Goal: Task Accomplishment & Management: Manage account settings

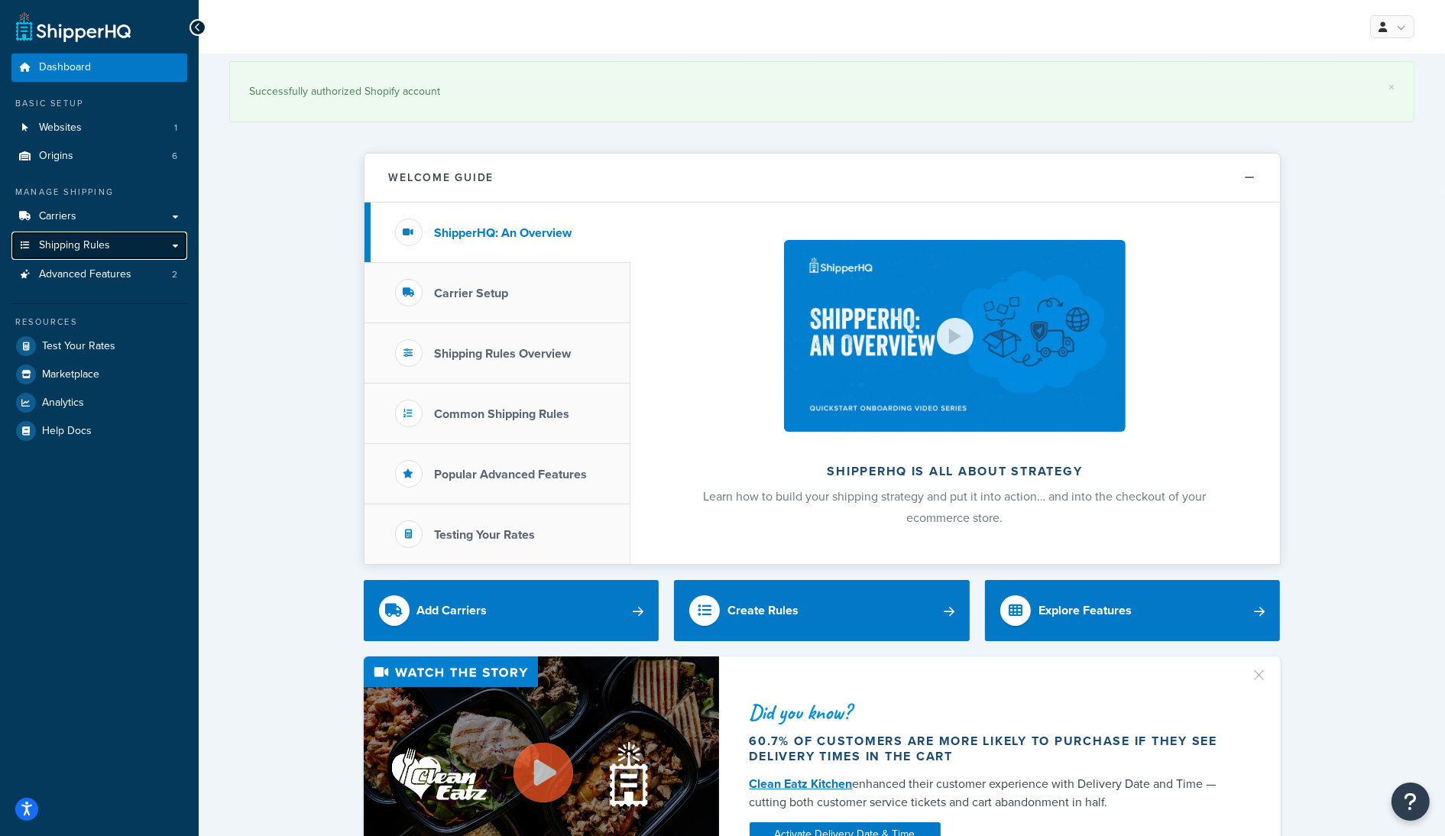
click at [110, 248] on link "Shipping Rules" at bounding box center [99, 245] width 176 height 28
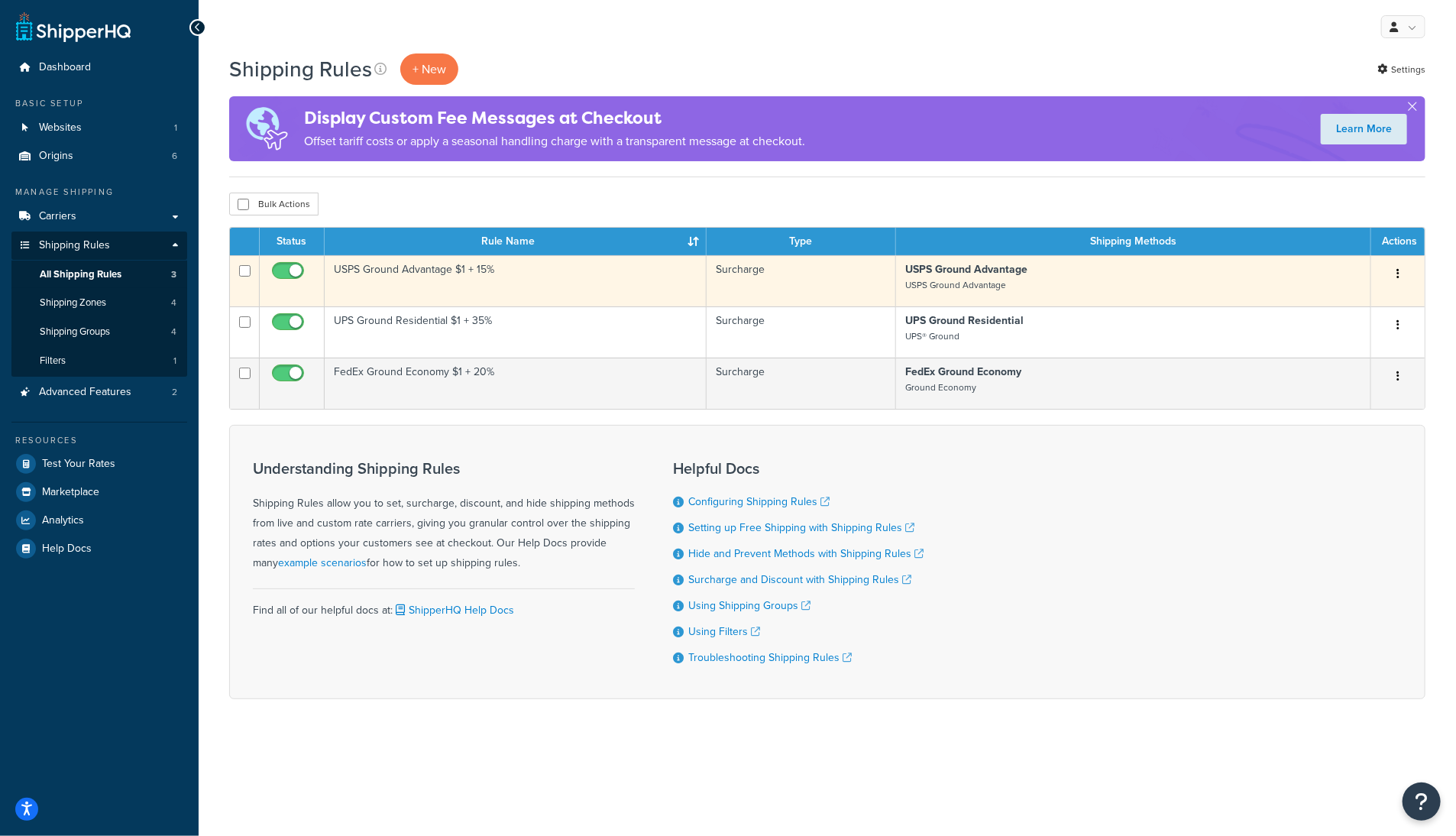
click at [1118, 277] on p "USPS Ground Advantage USPS Ground Advantage" at bounding box center [1133, 277] width 456 height 31
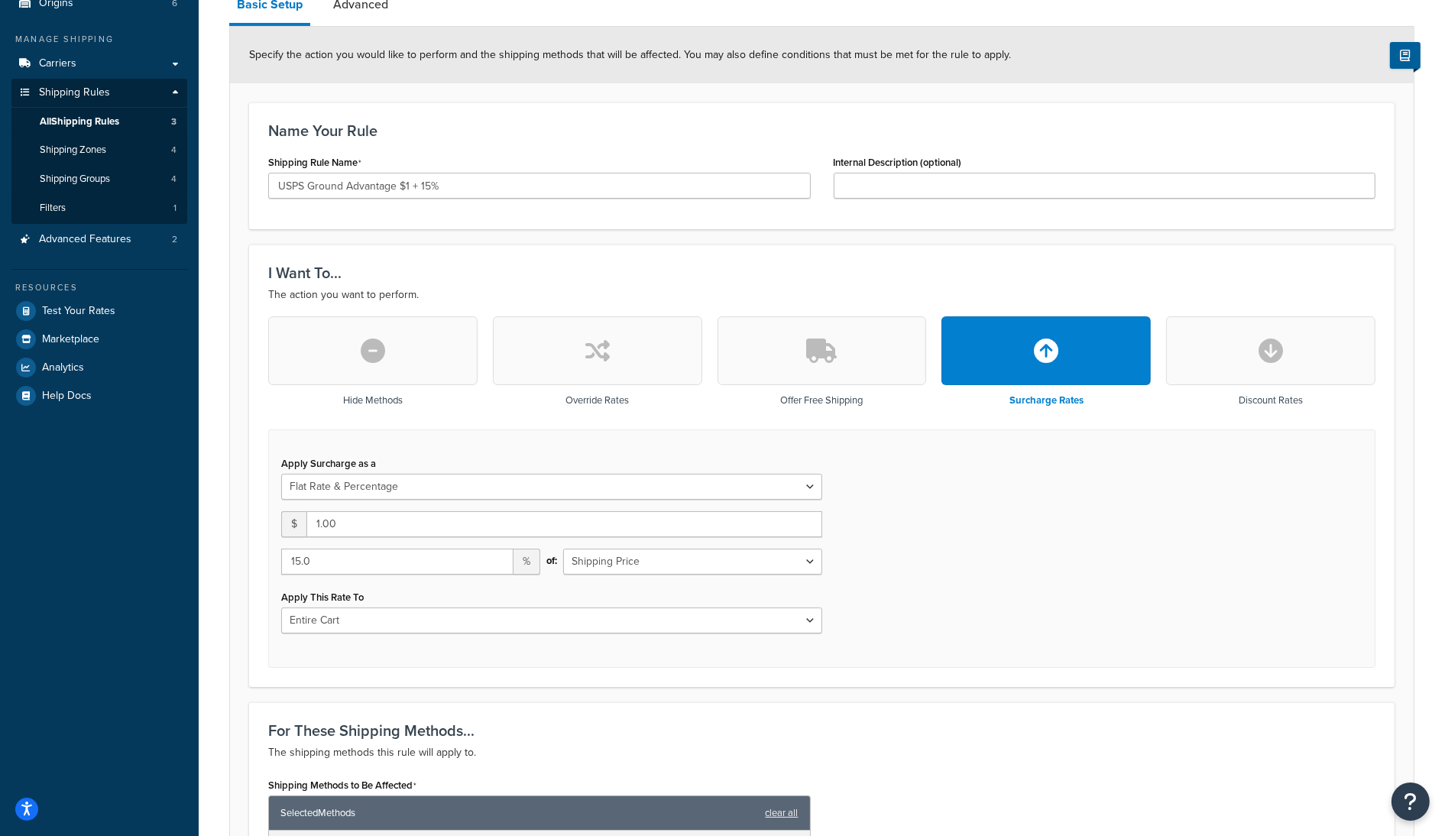
scroll to position [306, 0]
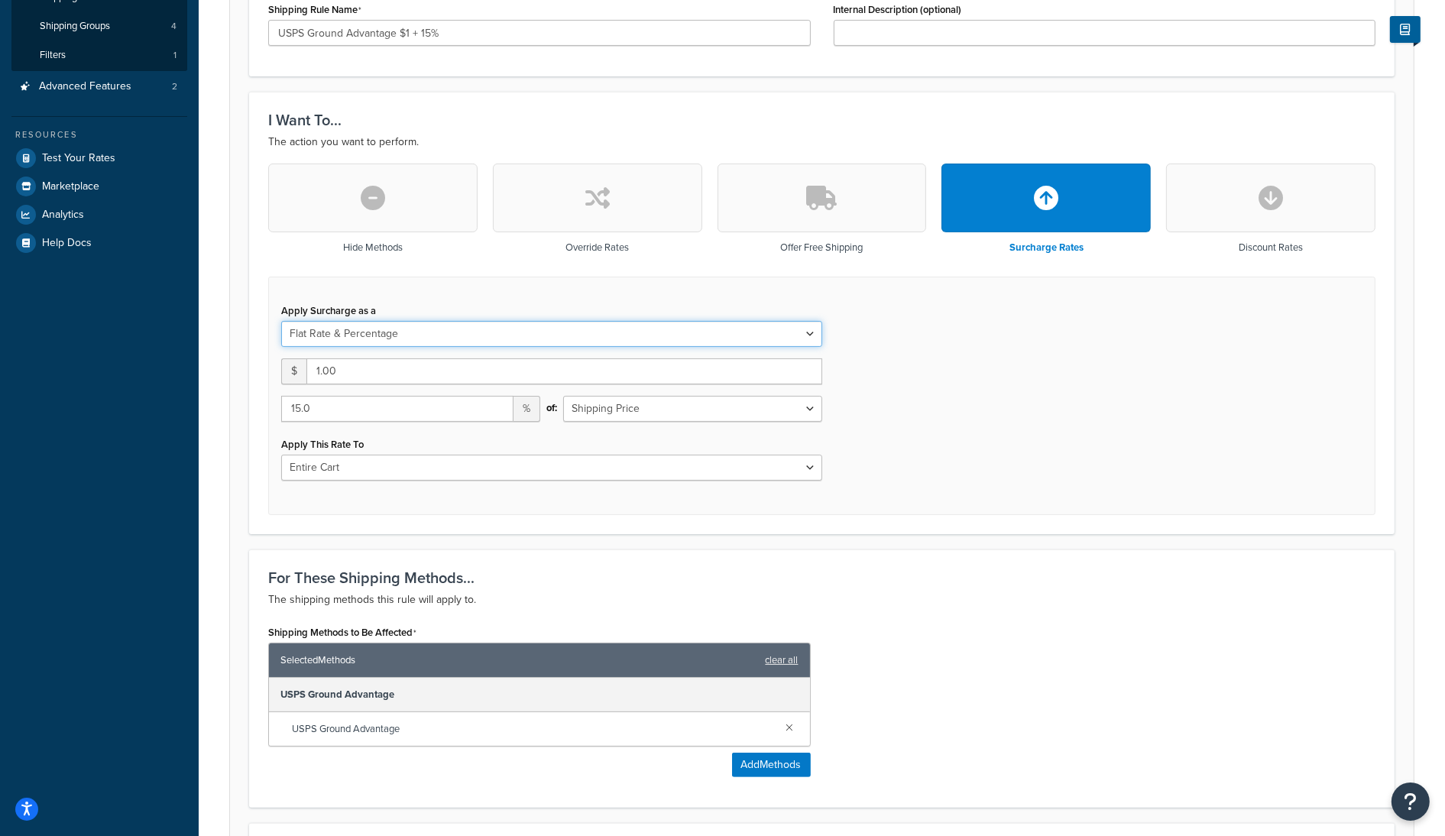
click at [449, 332] on select "Flat Rate Percentage Flat Rate & Percentage" at bounding box center [551, 334] width 541 height 26
click at [484, 296] on div "Apply Surcharge as a Flat Rate Percentage Flat Rate & Percentage $ 1.00 15.0 % …" at bounding box center [821, 396] width 1107 height 238
click at [659, 409] on select "Shipping Price Order Value" at bounding box center [692, 409] width 259 height 26
click at [915, 376] on div "Apply Surcharge as a Flat Rate Percentage Flat Rate & Percentage $ 1.00 15.0 % …" at bounding box center [821, 396] width 1107 height 238
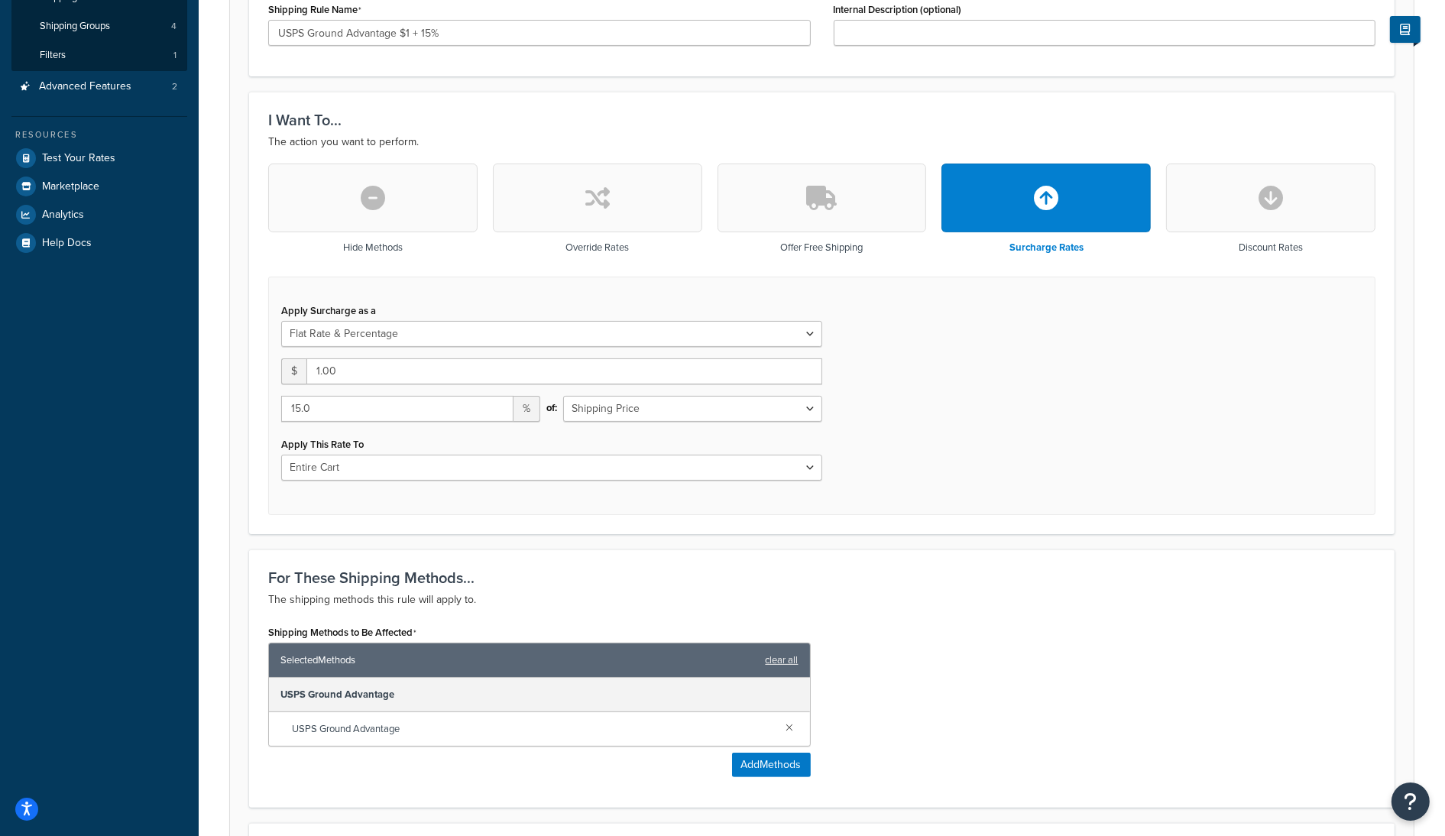
click at [1262, 202] on icon "button" at bounding box center [1270, 198] width 24 height 24
select select "FLAT_RATE"
type input "0"
select select "CART"
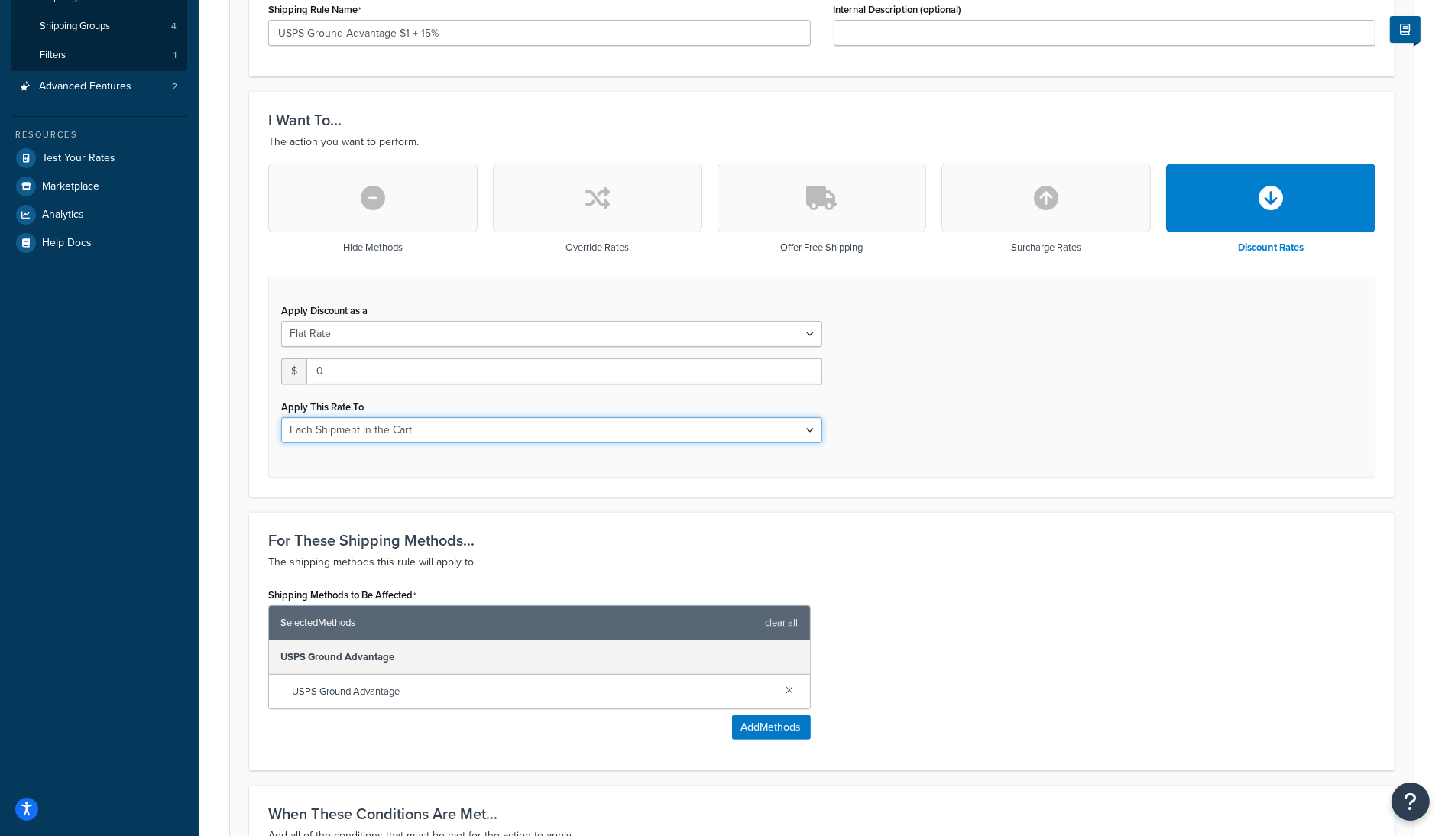
click at [707, 434] on select "Entire Cart Each Shipment in the Cart Each Origin in the Cart Each Shipping Gro…" at bounding box center [551, 430] width 541 height 26
click at [1054, 396] on div "Apply Discount as a Flat Rate Percentage Flat Rate & Percentage $ 0 Apply This …" at bounding box center [821, 377] width 1107 height 201
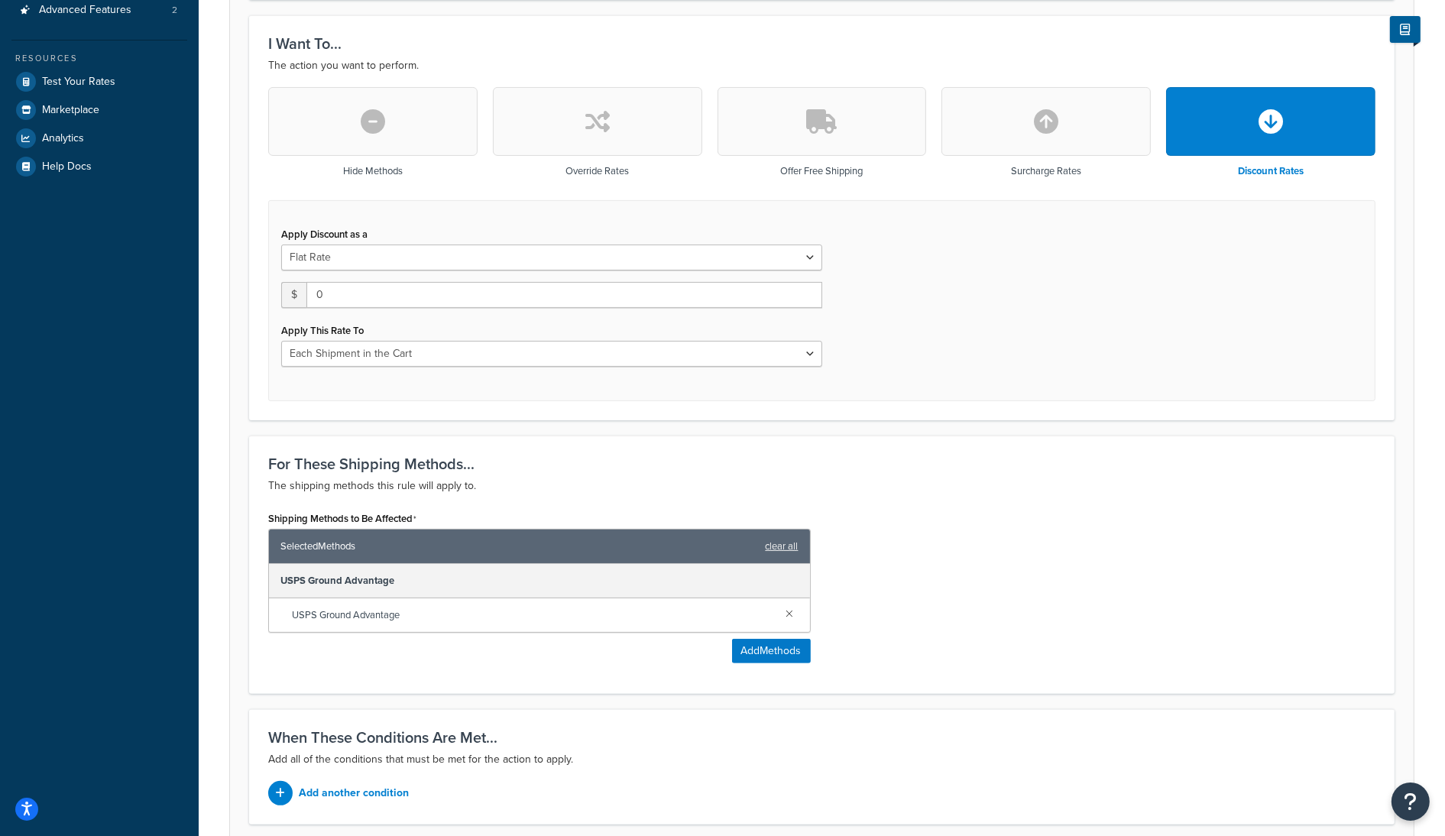
click at [936, 345] on div "Apply Discount as a Flat Rate Percentage Flat Rate & Percentage $ 0 Apply This …" at bounding box center [821, 300] width 1107 height 201
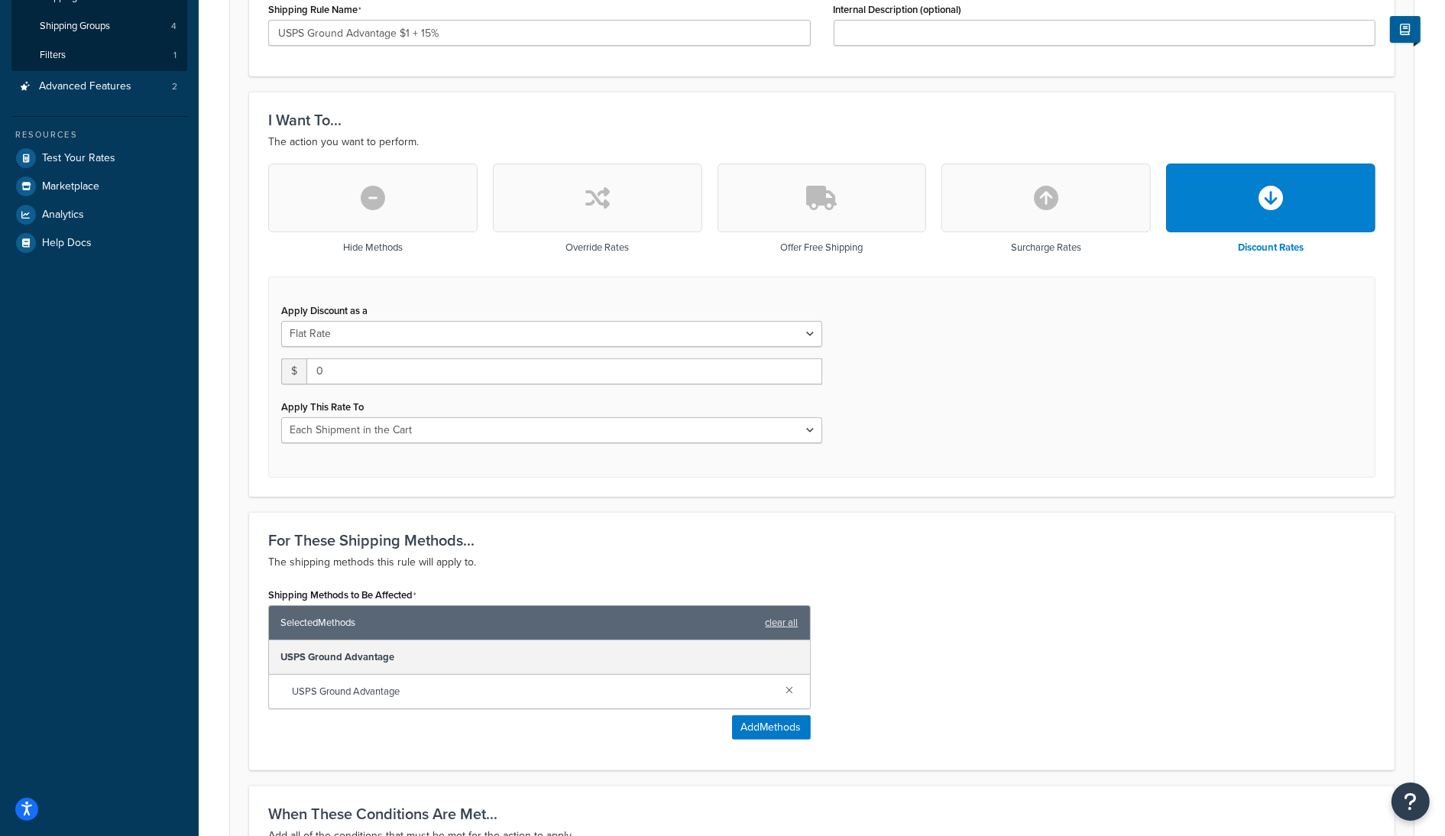
scroll to position [0, 0]
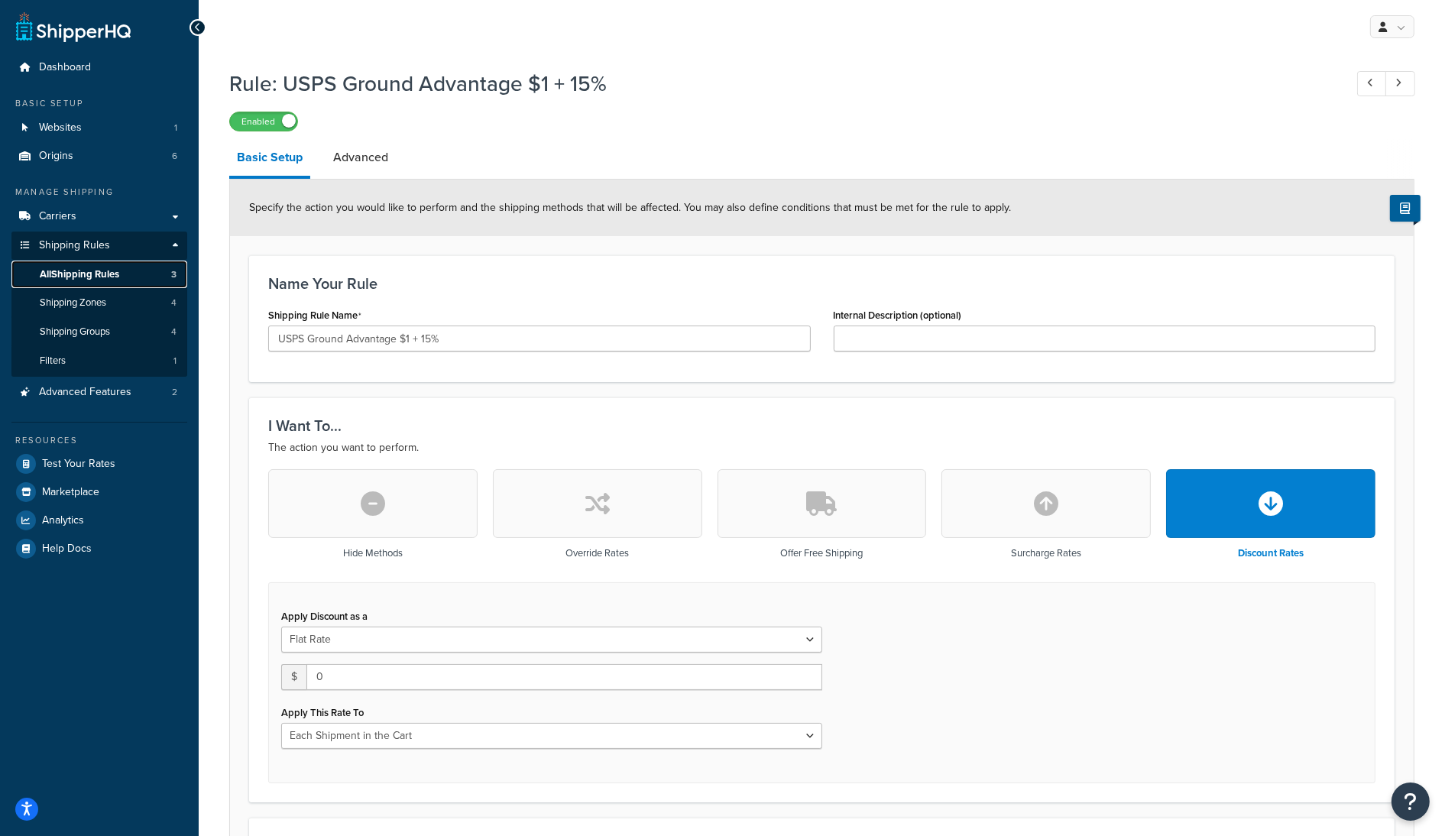
click at [76, 286] on link "All Shipping Rules 3" at bounding box center [99, 275] width 176 height 28
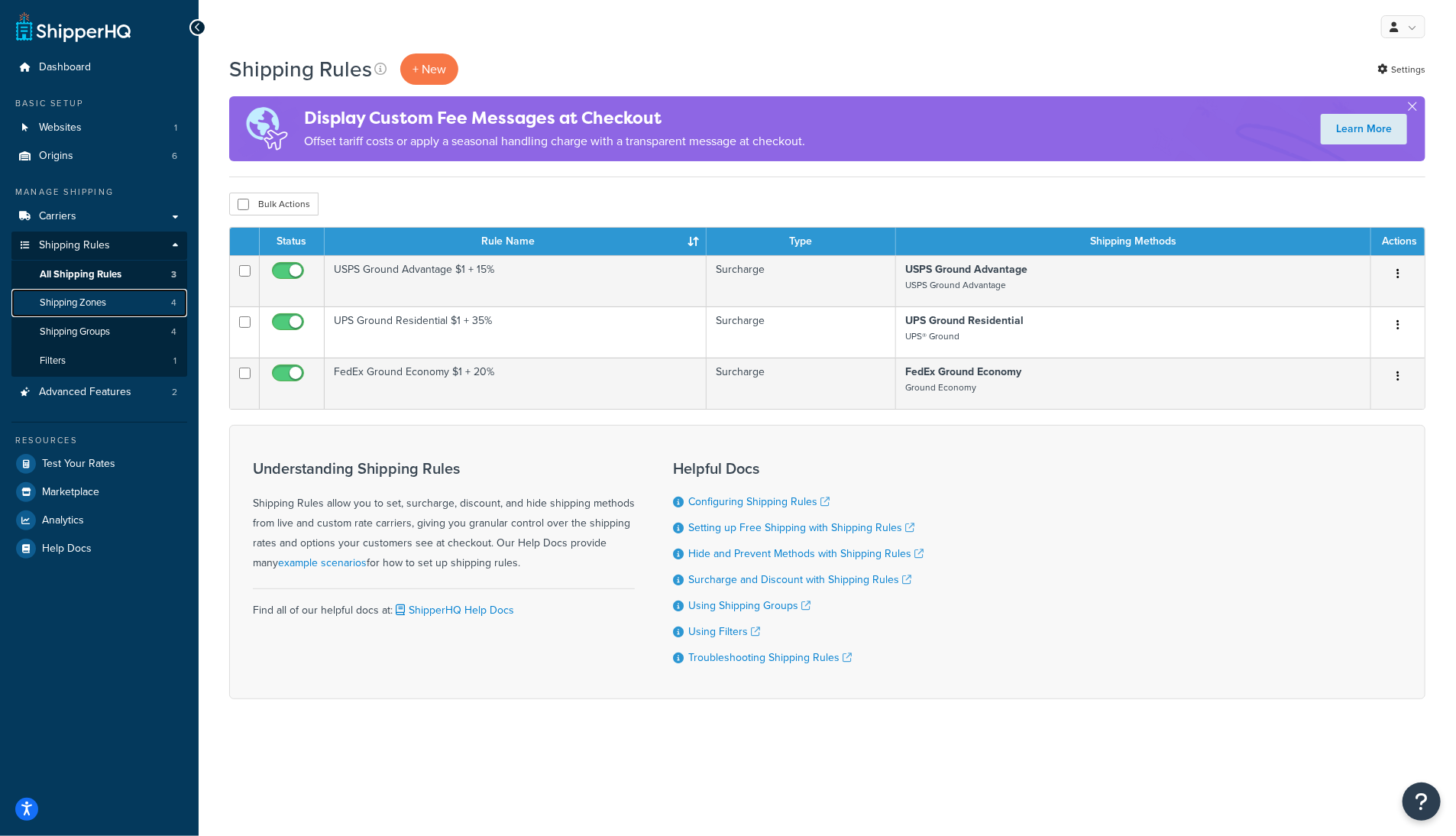
click at [80, 306] on span "Shipping Zones" at bounding box center [73, 302] width 66 height 13
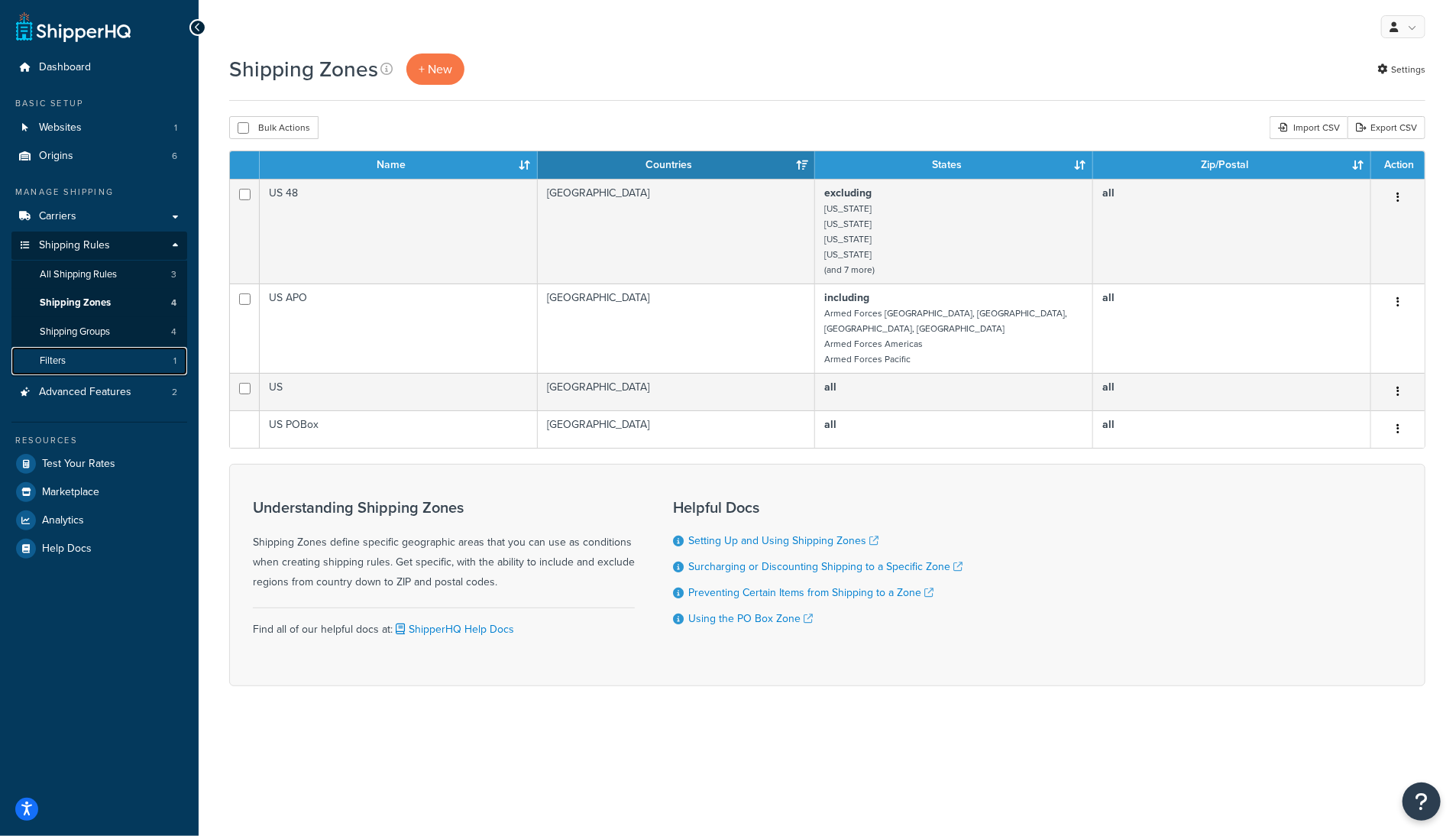
click at [60, 356] on span "Filters" at bounding box center [53, 360] width 26 height 13
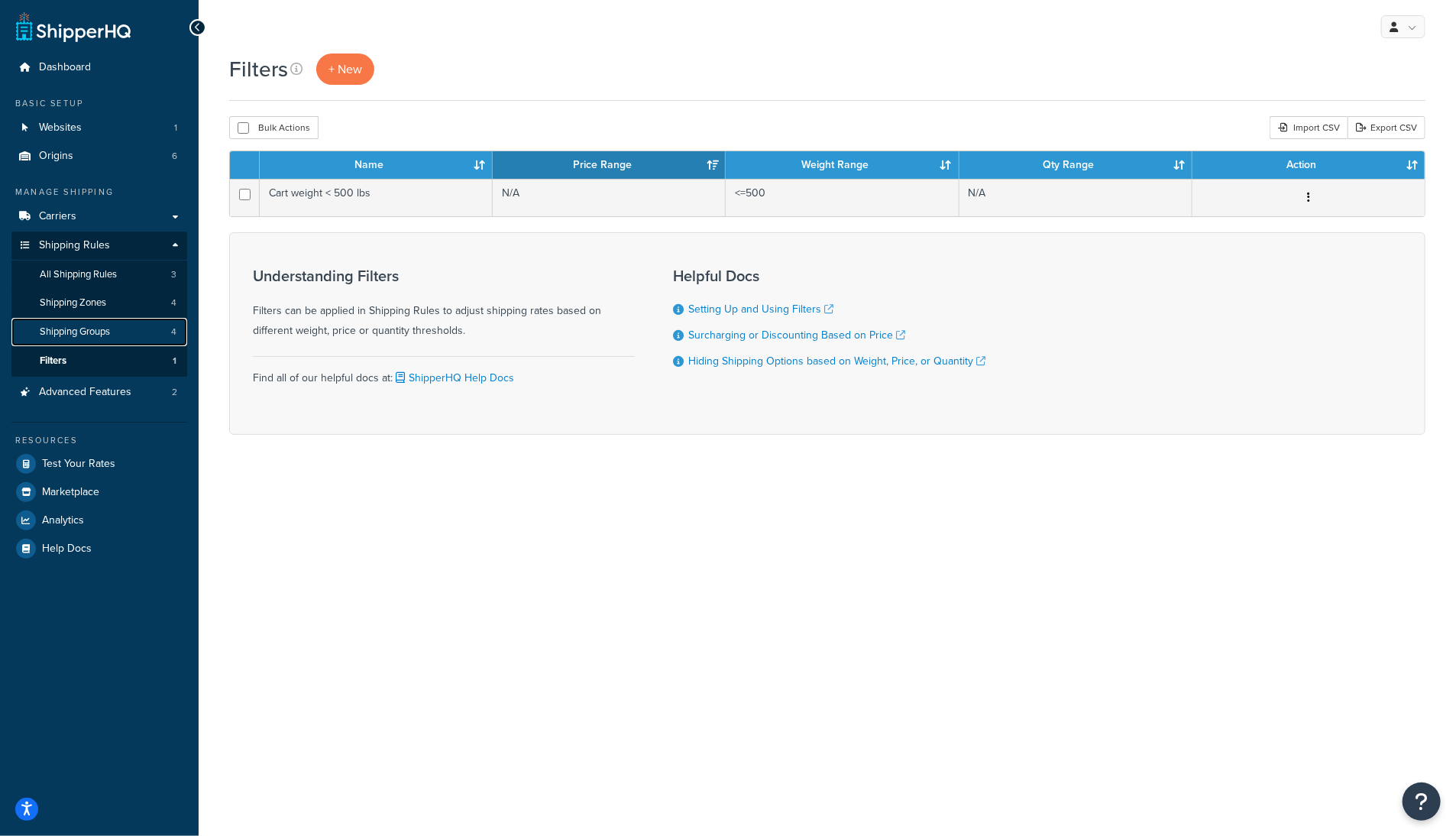
click at [75, 333] on span "Shipping Groups" at bounding box center [75, 331] width 70 height 13
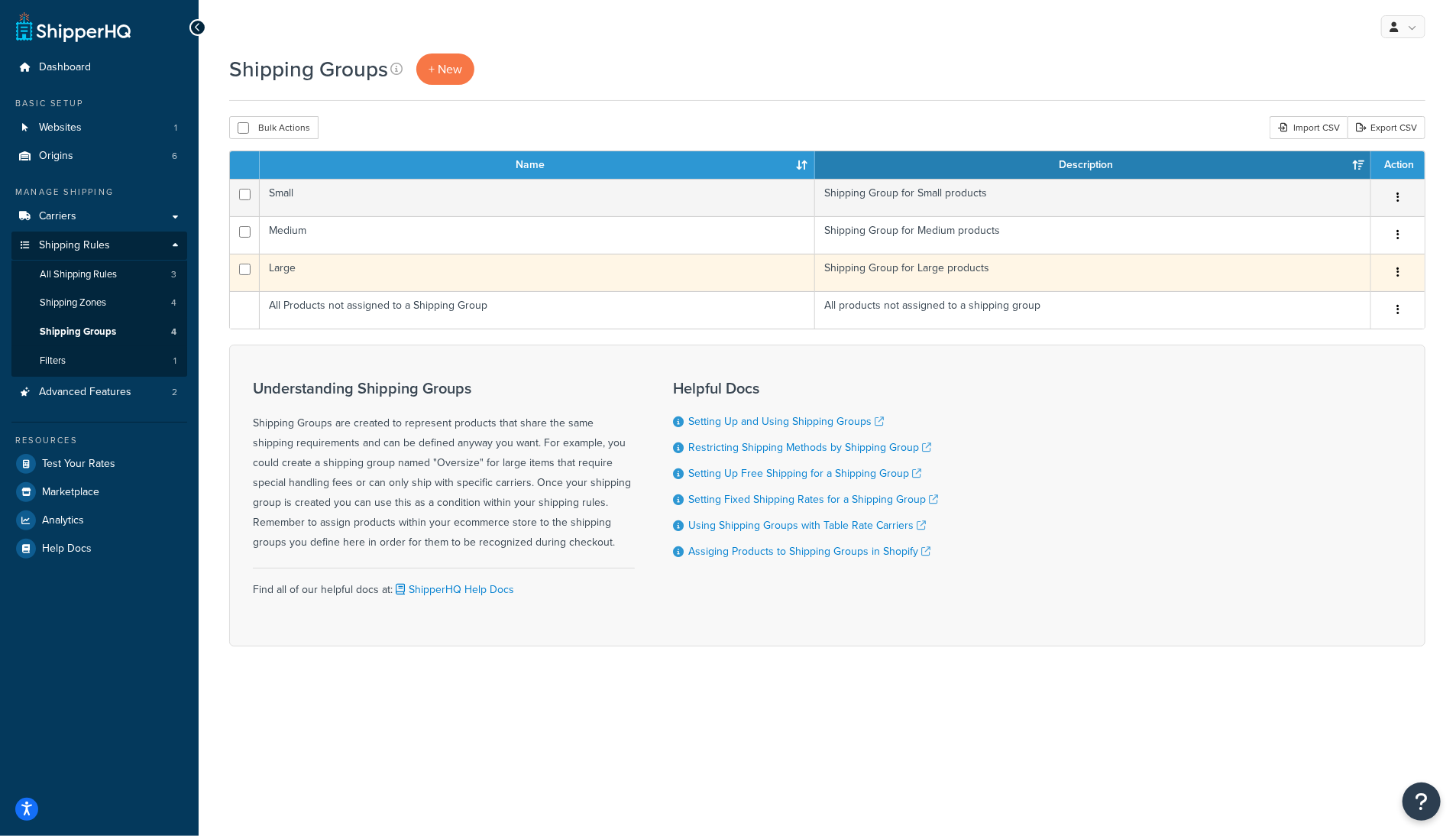
click at [403, 268] on td "Large" at bounding box center [537, 272] width 555 height 37
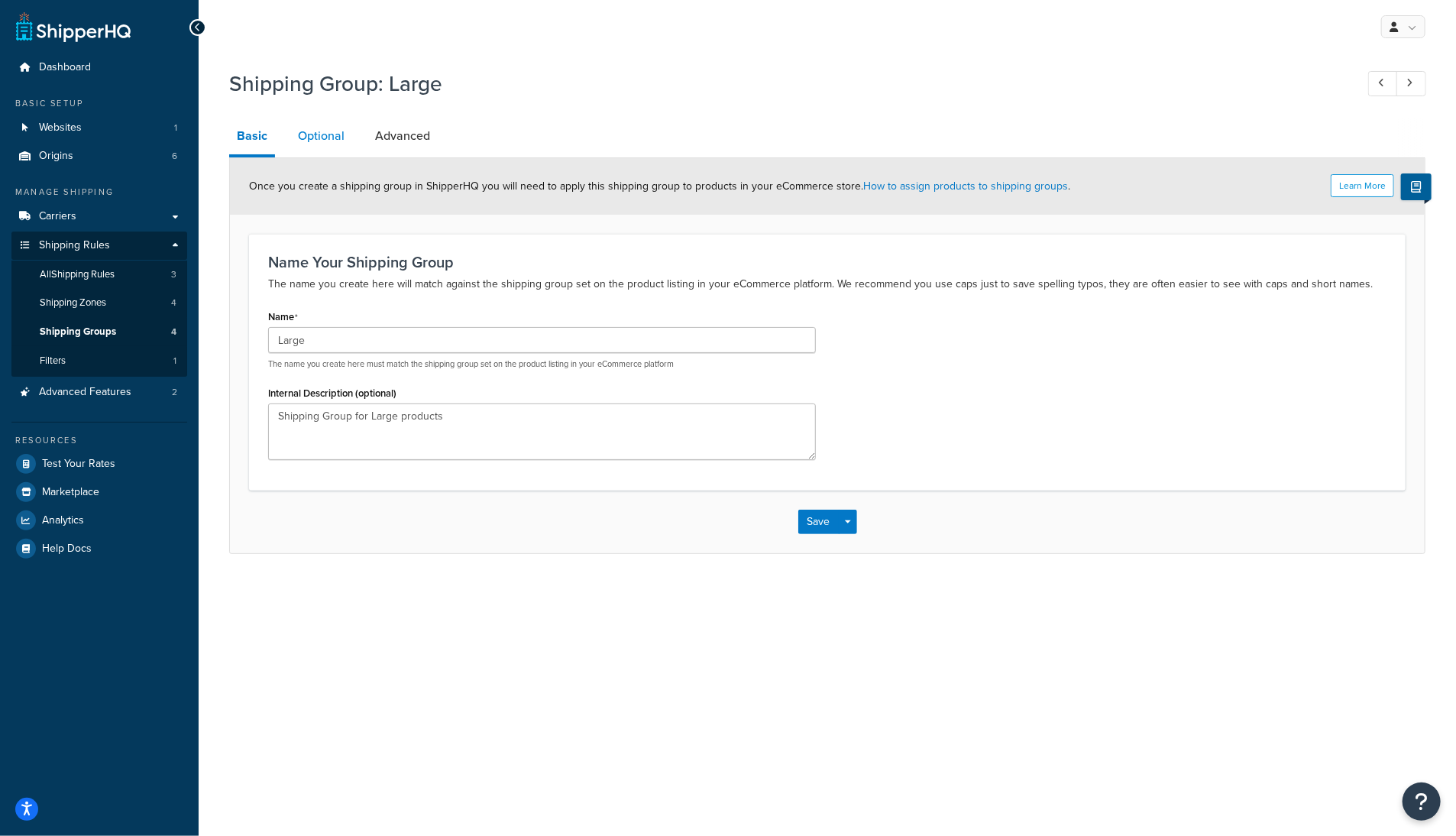
click at [322, 132] on link "Optional" at bounding box center [321, 136] width 62 height 37
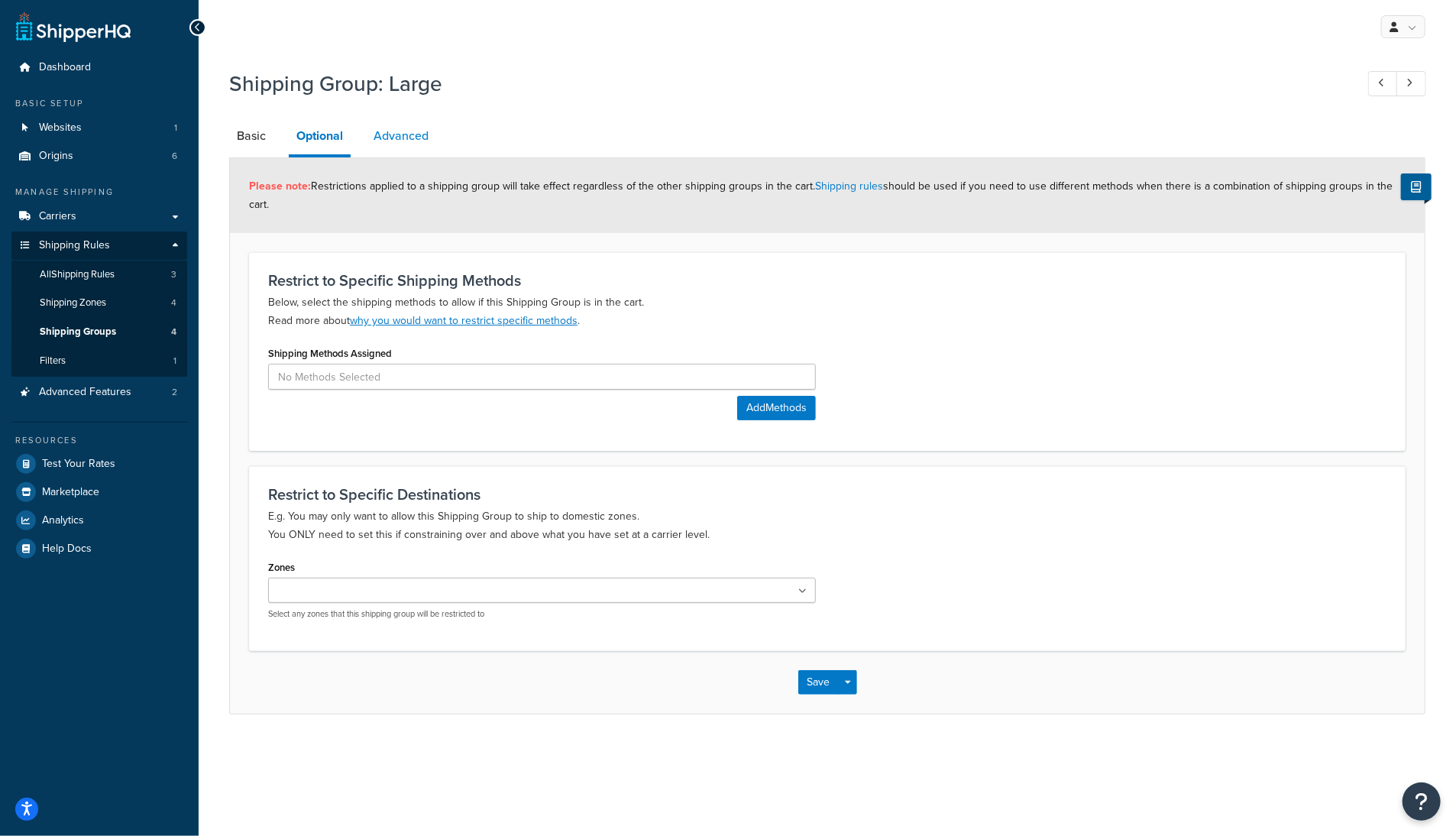
click at [397, 139] on link "Advanced" at bounding box center [401, 136] width 70 height 37
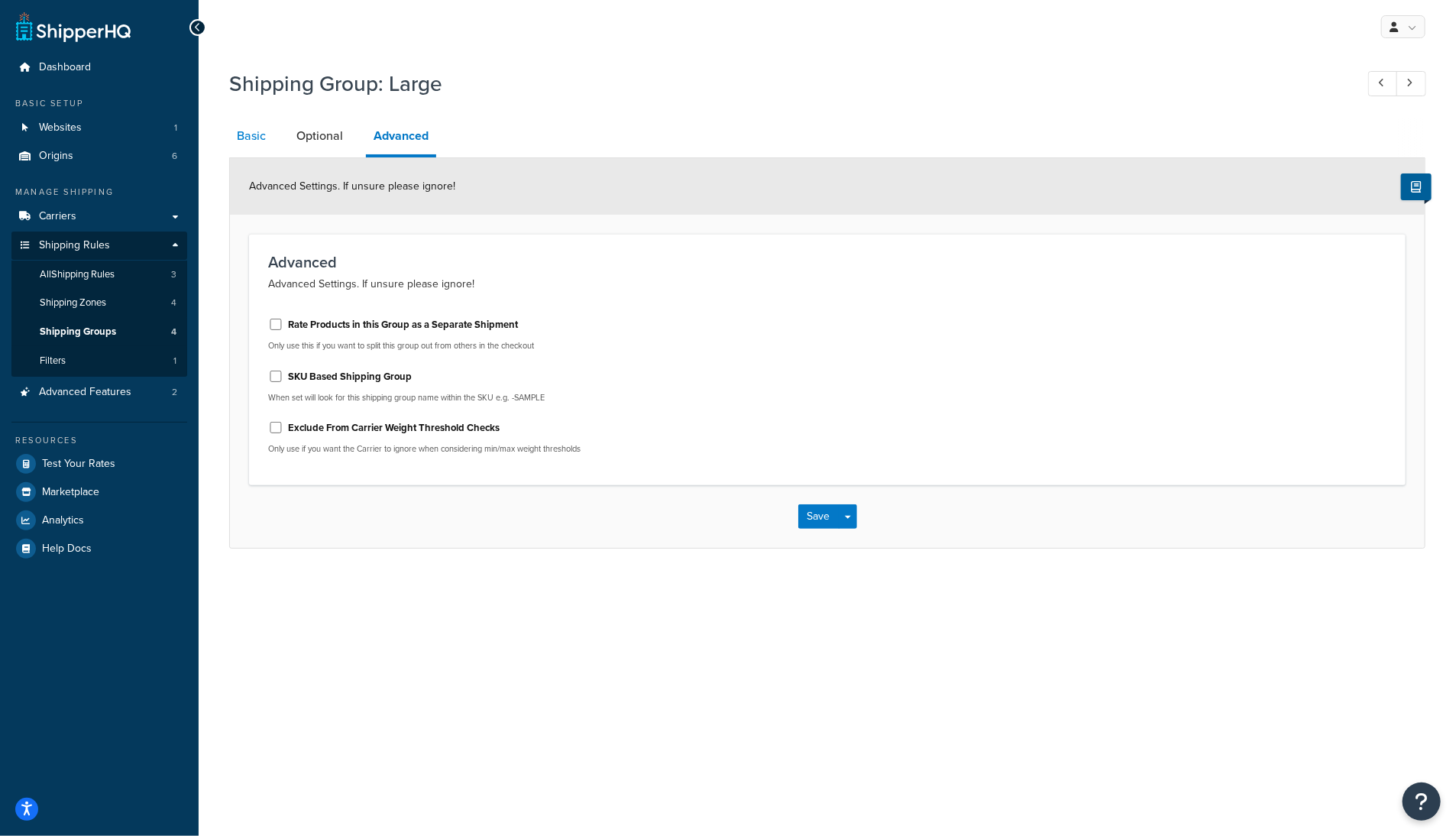
click at [260, 137] on link "Basic" at bounding box center [251, 136] width 44 height 37
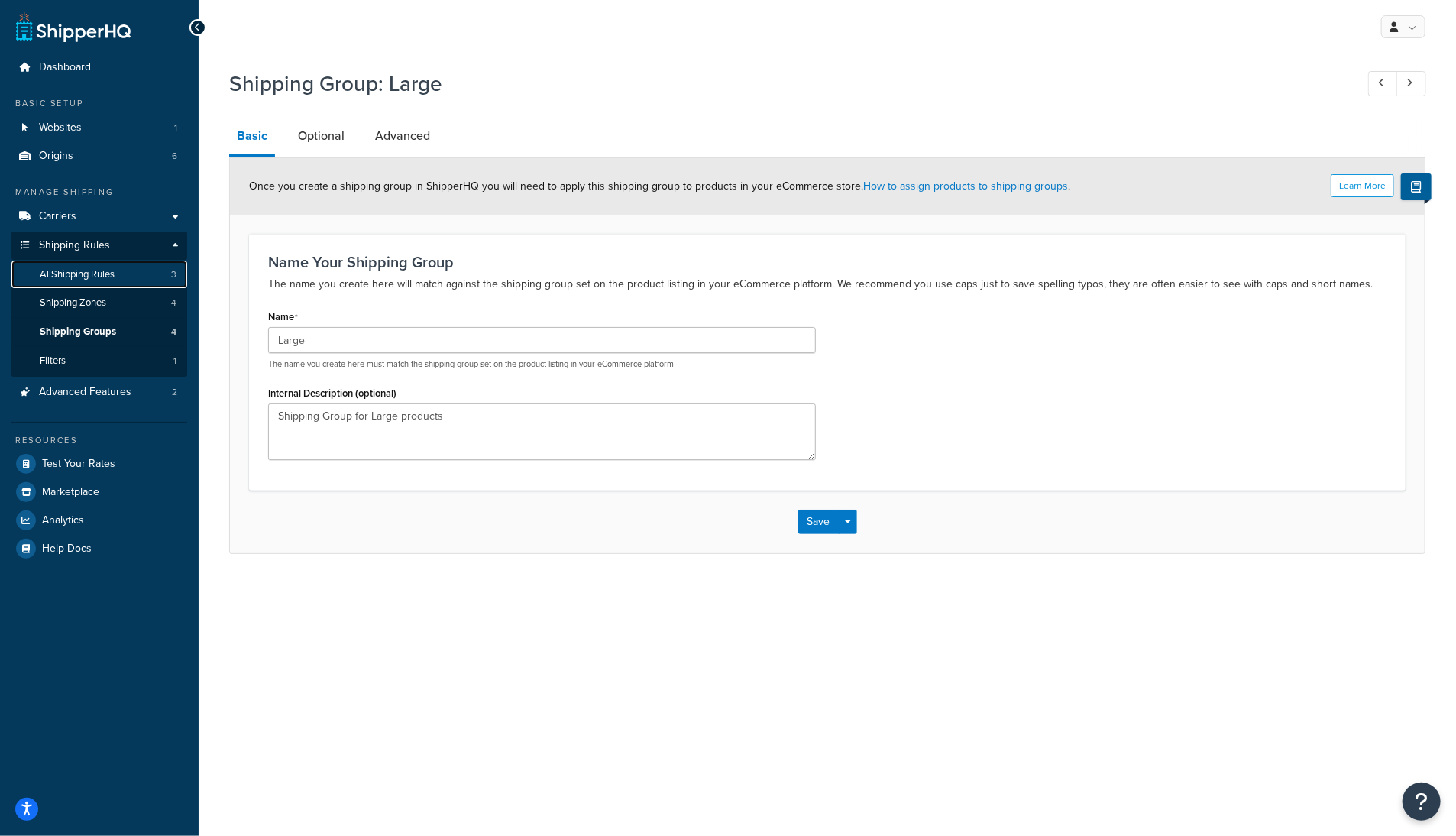
click at [99, 275] on span "All Shipping Rules" at bounding box center [77, 274] width 75 height 13
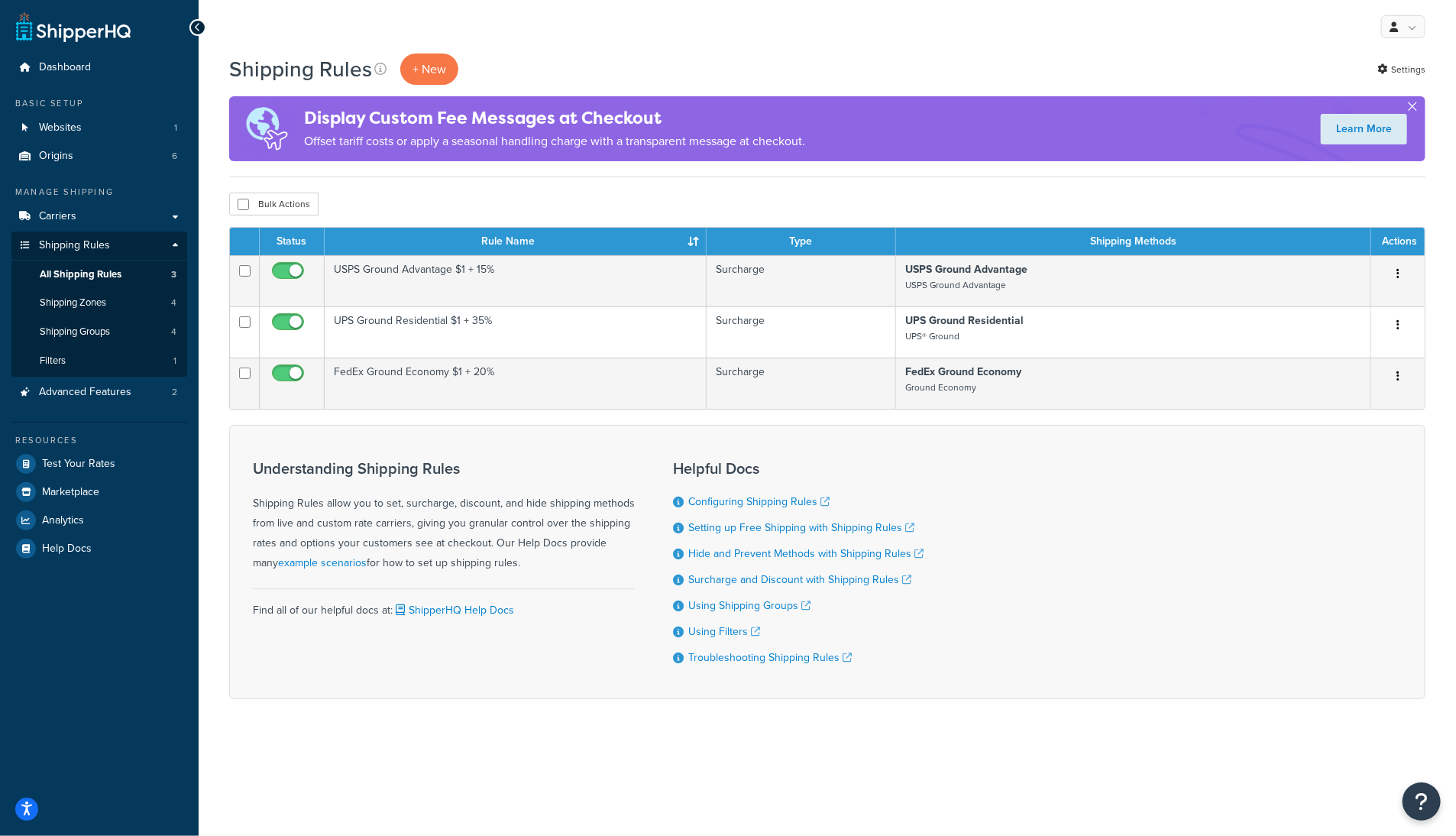
click at [1413, 108] on button "button" at bounding box center [1412, 110] width 4 height 4
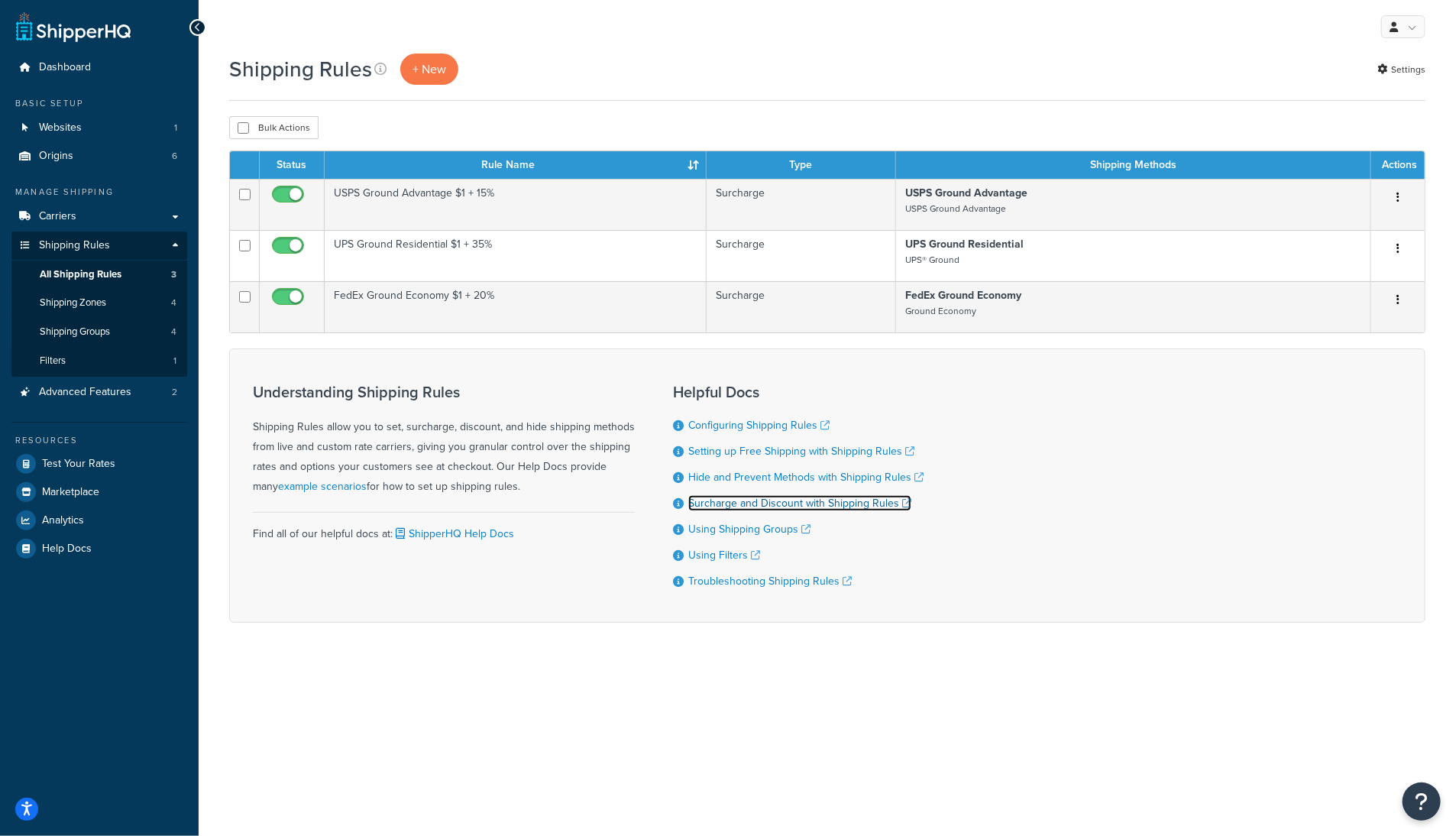
click at [767, 504] on link "Surcharge and Discount with Shipping Rules" at bounding box center [799, 503] width 223 height 16
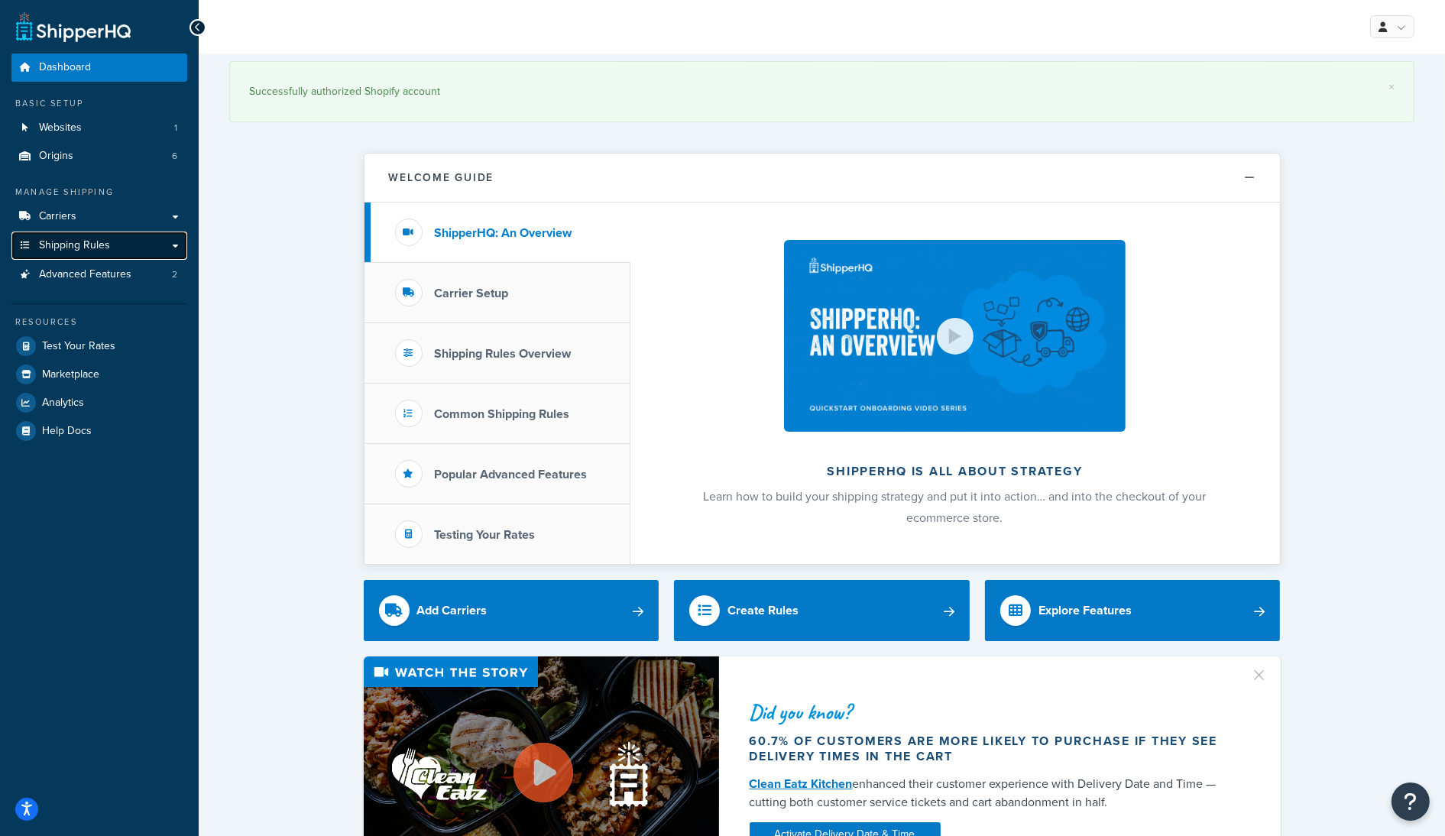
click at [79, 245] on span "Shipping Rules" at bounding box center [74, 245] width 71 height 13
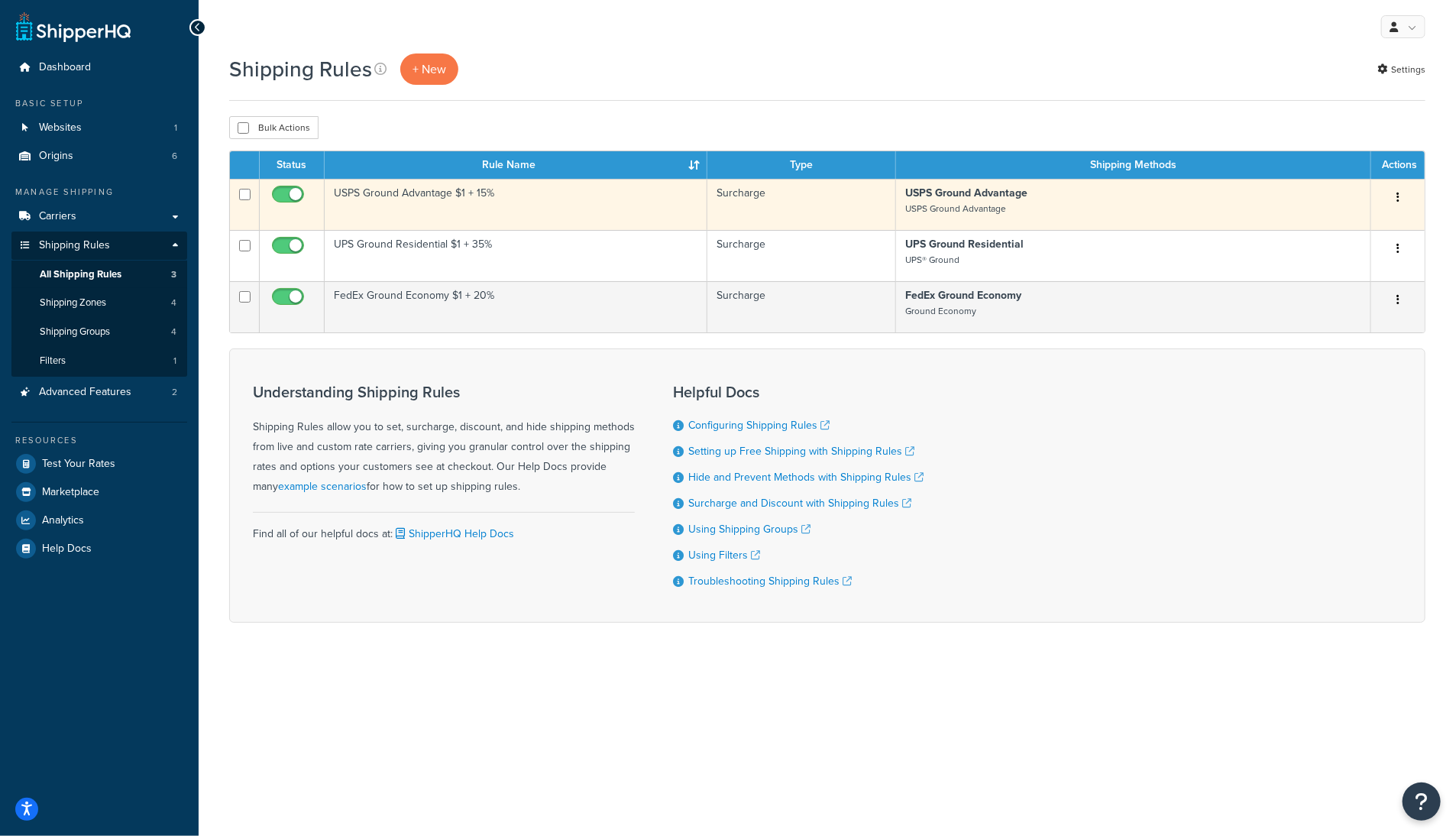
click at [474, 195] on td "USPS Ground Advantage $1 + 15%" at bounding box center [516, 204] width 383 height 51
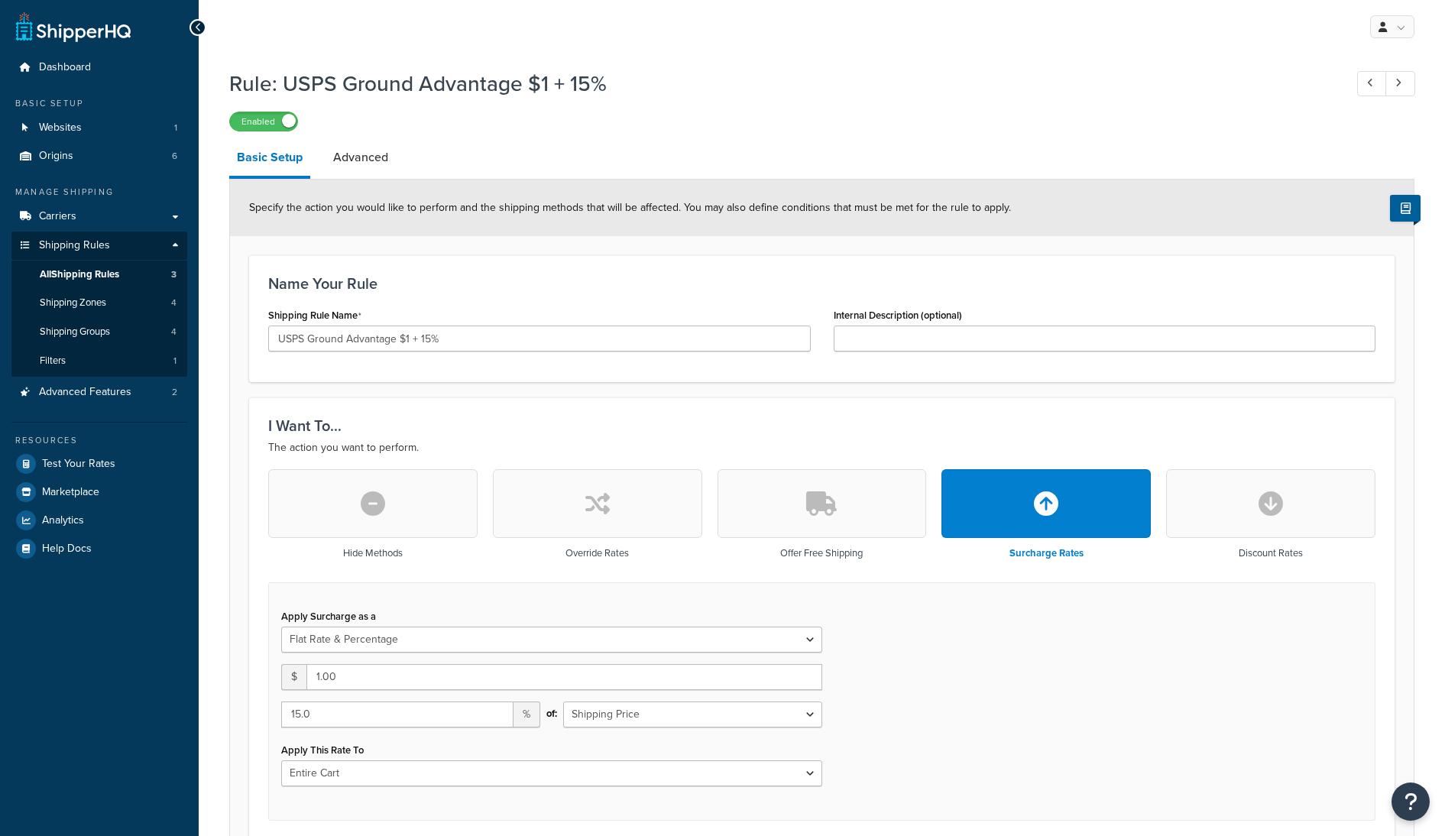
select select "FLAT_RATE_AND_PERCENTAGE"
click at [426, 338] on input "USPS Ground Advantage $1 + 15%" at bounding box center [539, 338] width 542 height 26
type input "USPS Ground Advantage $1 + 20%"
click at [345, 707] on input "15.0" at bounding box center [397, 714] width 232 height 26
click at [498, 712] on input "16" at bounding box center [397, 714] width 232 height 26
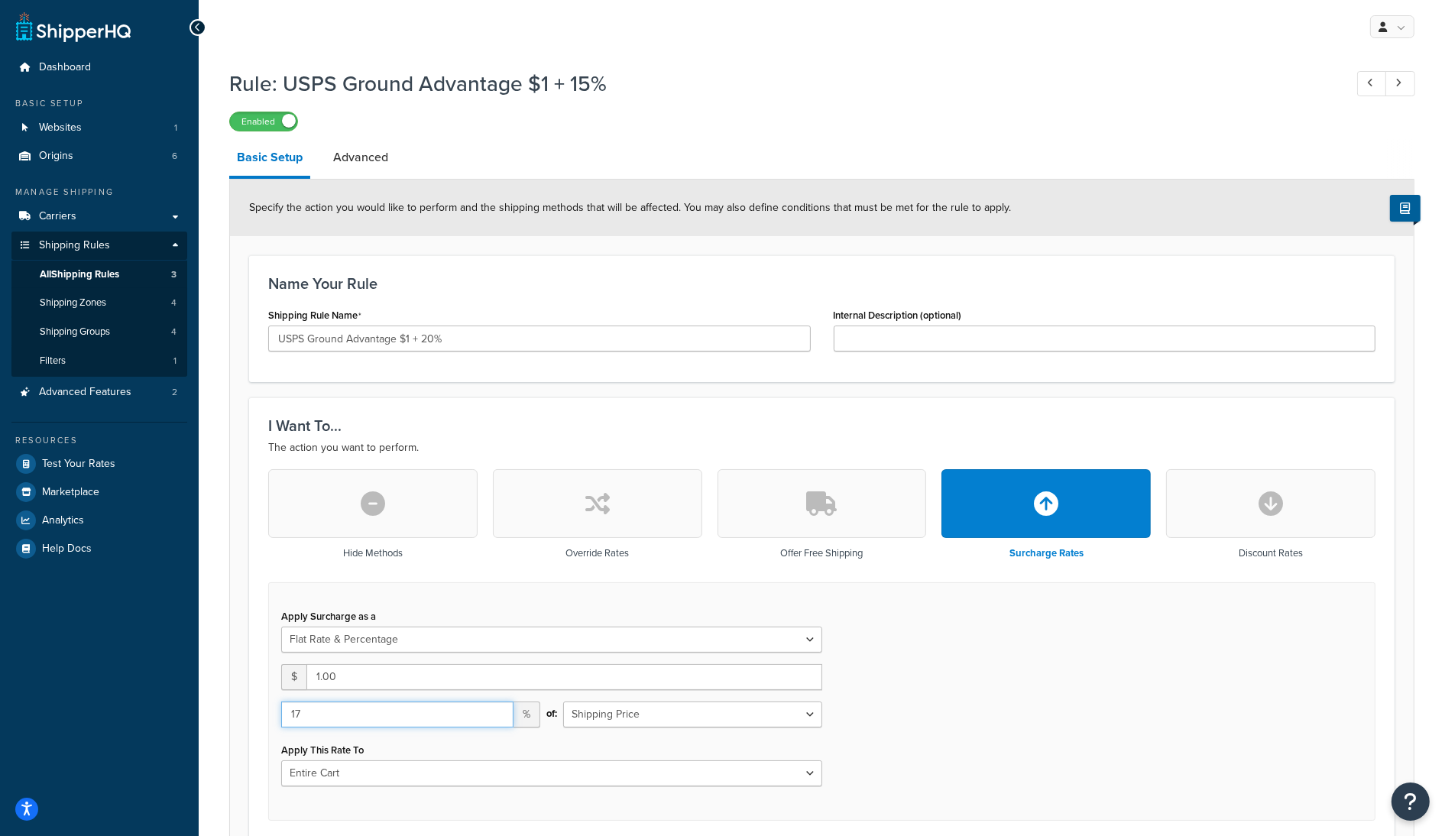
click at [498, 712] on input "17" at bounding box center [397, 714] width 232 height 26
click at [498, 712] on input "18" at bounding box center [397, 714] width 232 height 26
click at [498, 712] on input "19" at bounding box center [397, 714] width 232 height 26
type input "20"
click at [498, 712] on input "20" at bounding box center [397, 714] width 232 height 26
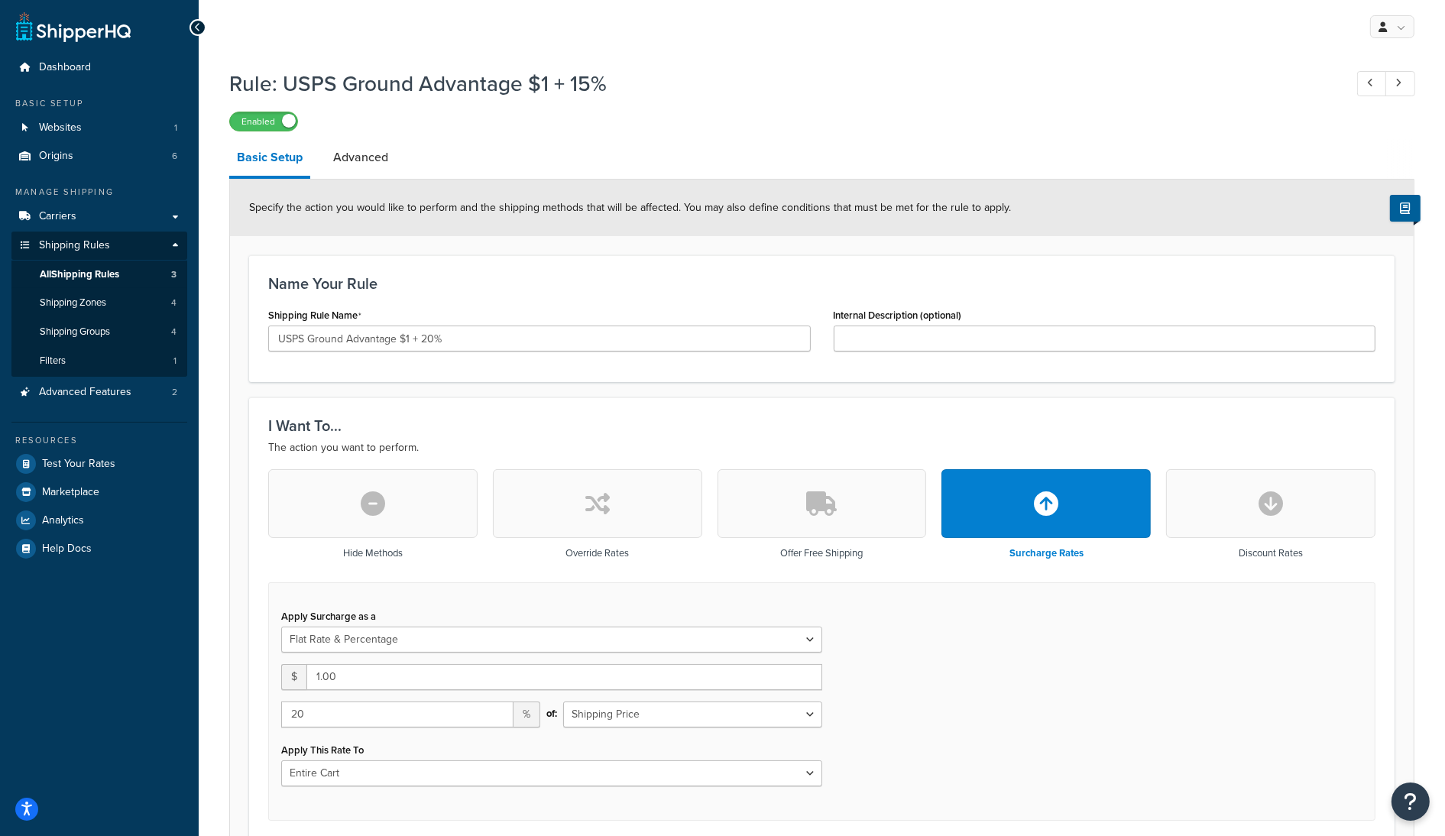
click at [924, 709] on div "Apply Surcharge as a Flat Rate Percentage Flat Rate & Percentage $ 1.00 20 % of…" at bounding box center [821, 701] width 1107 height 238
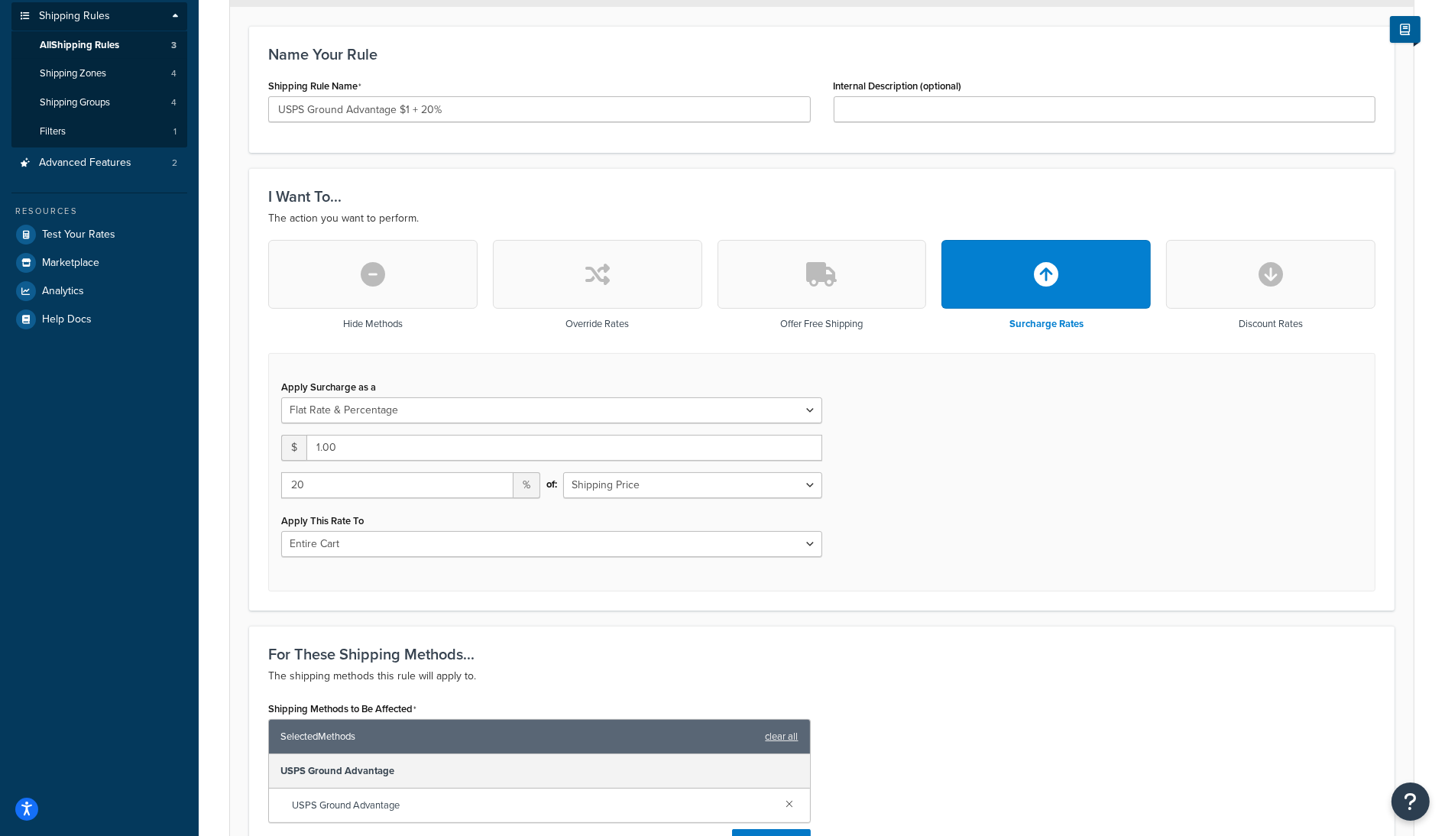
scroll to position [545, 0]
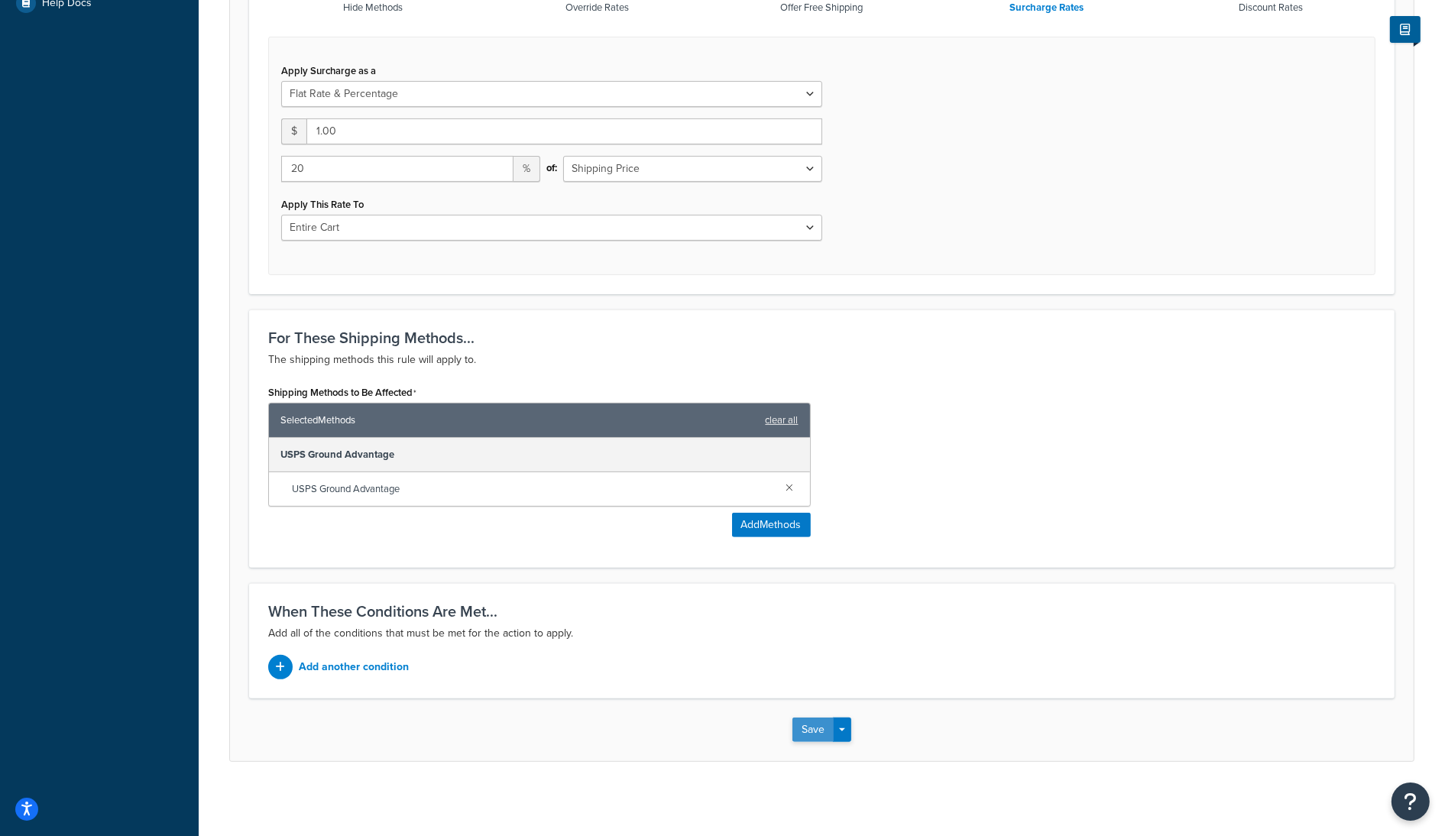
click at [811, 731] on button "Save" at bounding box center [812, 729] width 41 height 24
